Goal: Information Seeking & Learning: Learn about a topic

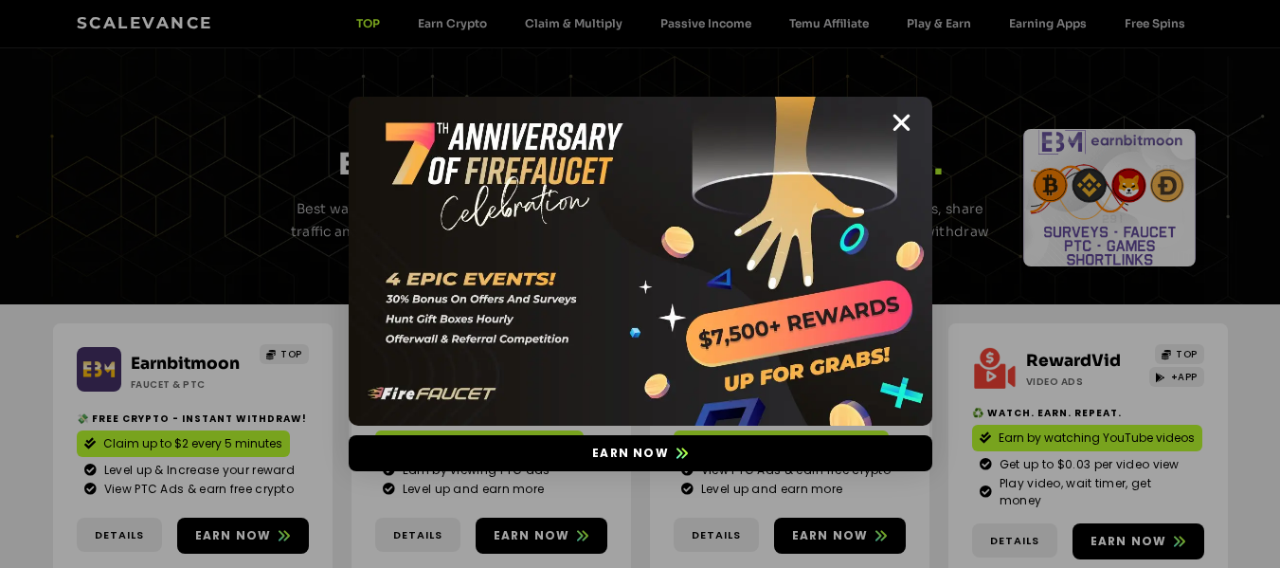
click at [902, 121] on icon "Close" at bounding box center [902, 123] width 24 height 24
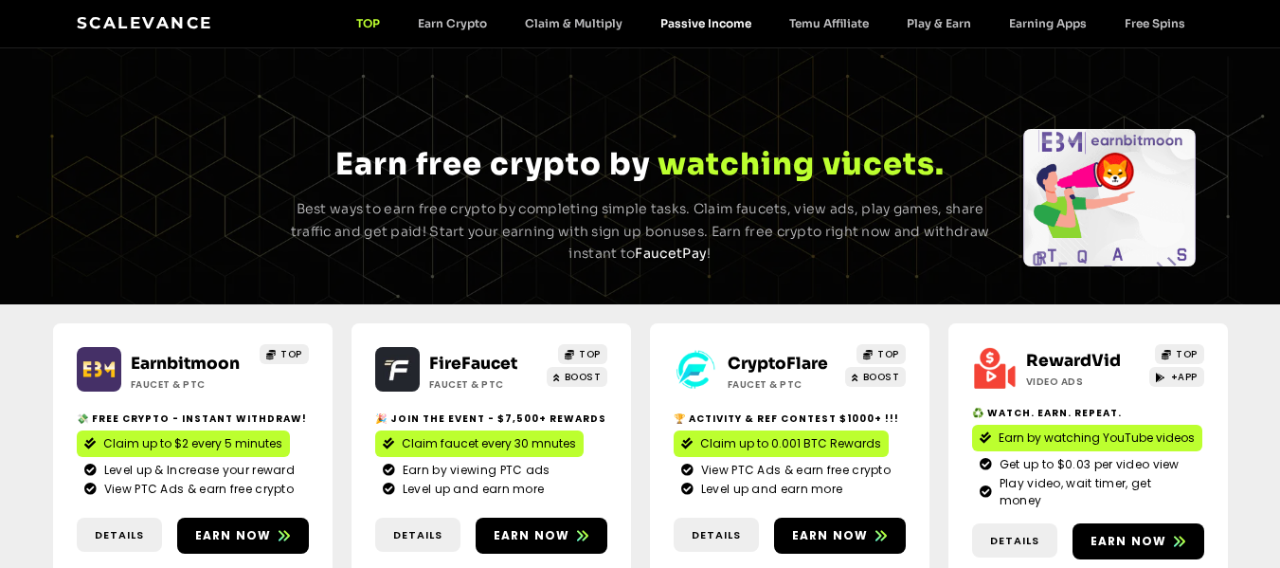
click at [689, 27] on link "Passive Income" at bounding box center [706, 23] width 129 height 14
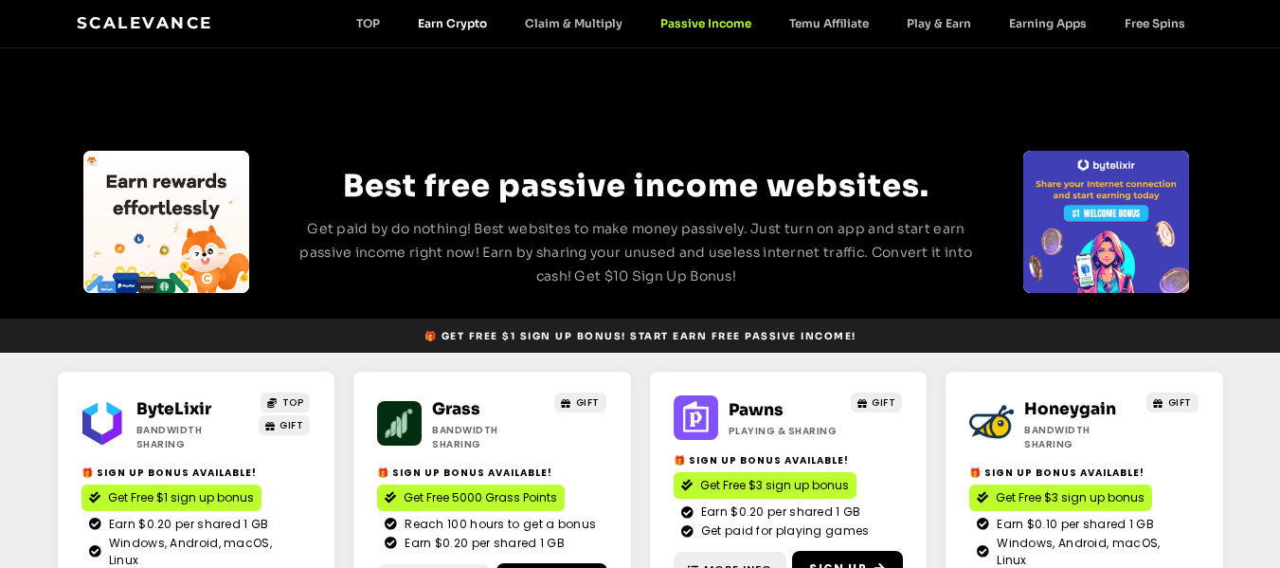
click at [470, 22] on link "Earn Crypto" at bounding box center [452, 23] width 107 height 14
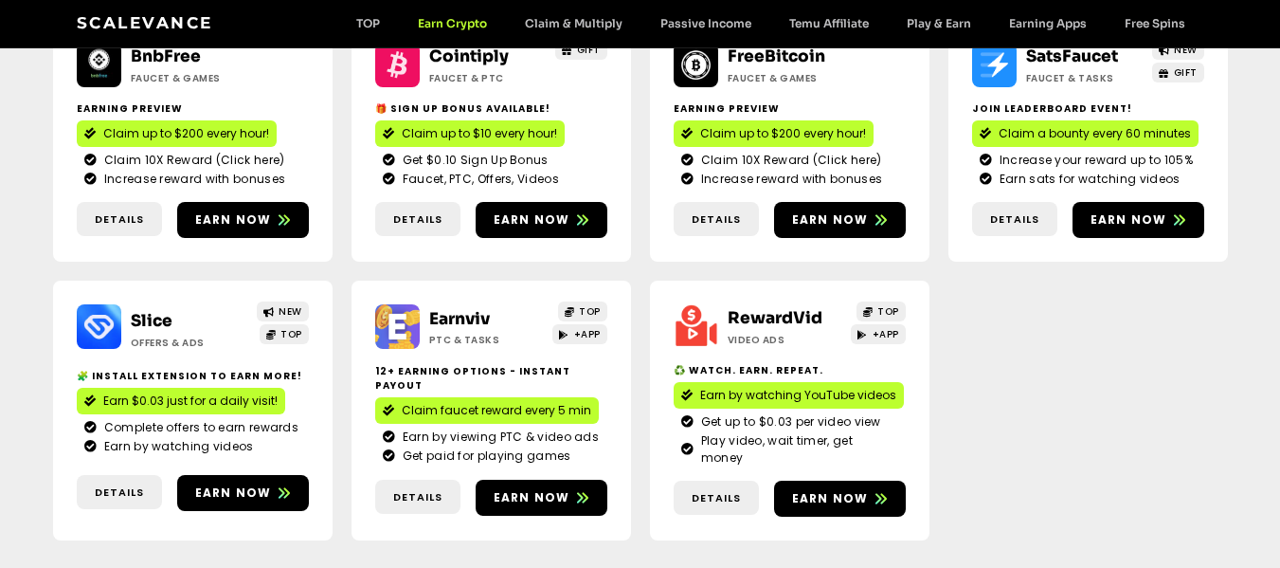
scroll to position [569, 0]
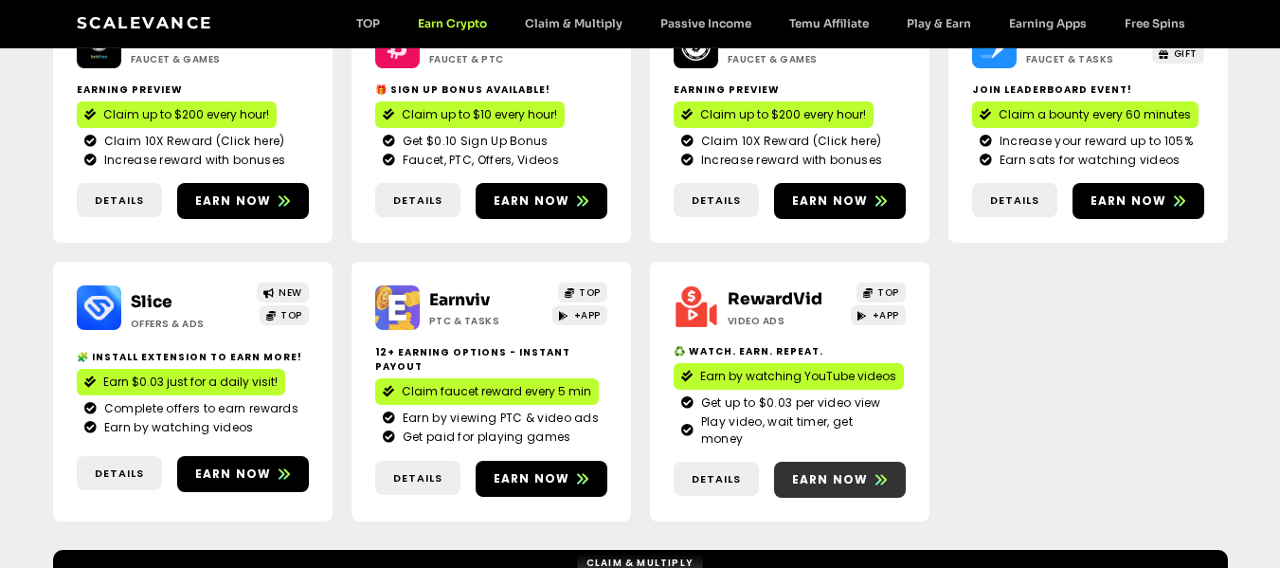
click at [835, 471] on span "Earn now" at bounding box center [830, 479] width 77 height 17
